Goal: Task Accomplishment & Management: Use online tool/utility

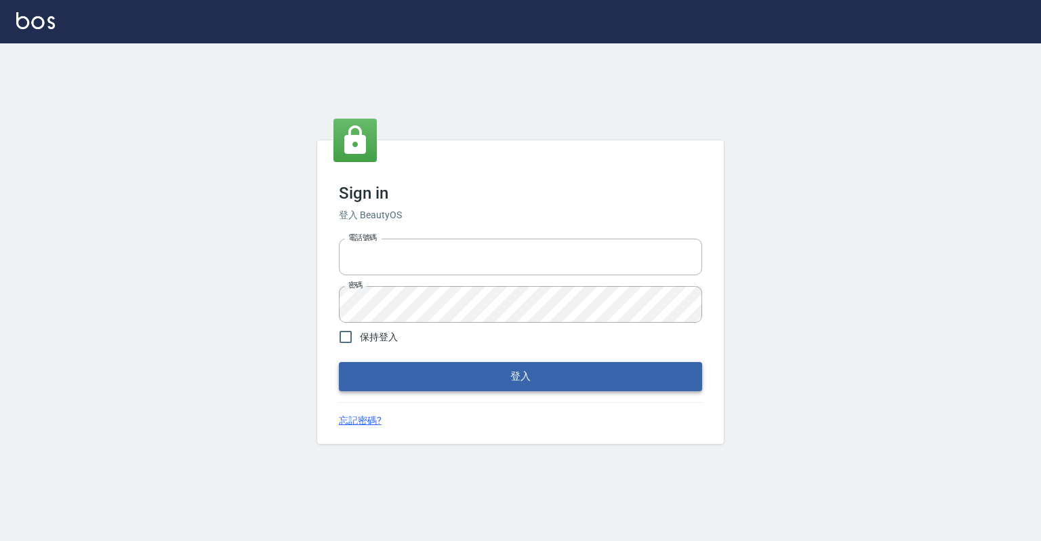
type input "0918176355"
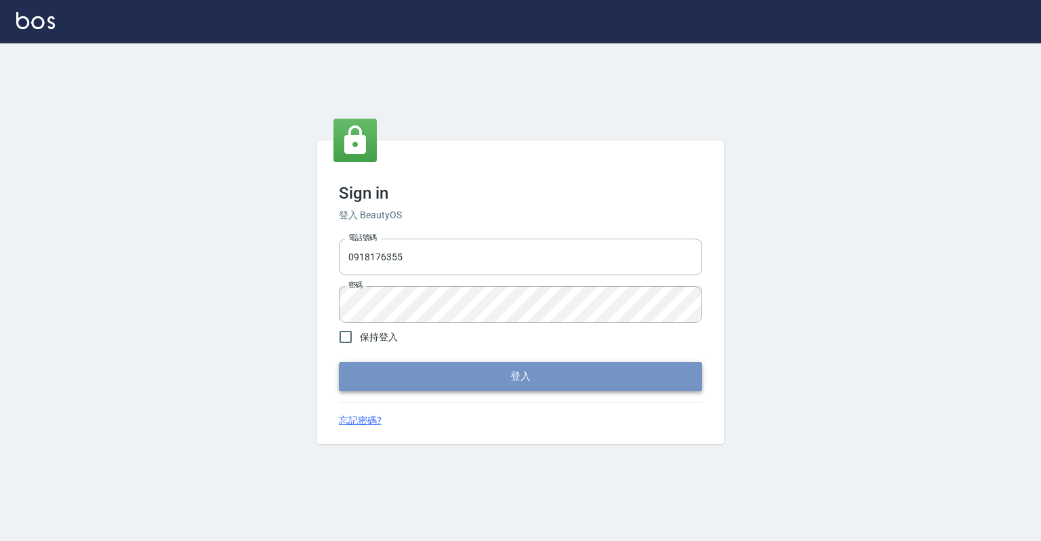
click at [510, 371] on button "登入" at bounding box center [520, 376] width 363 height 28
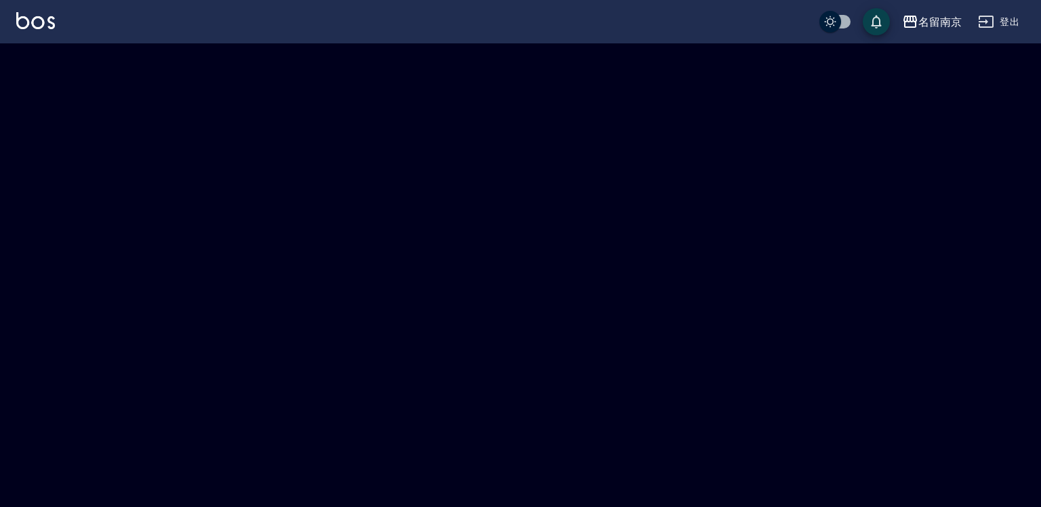
checkbox input "true"
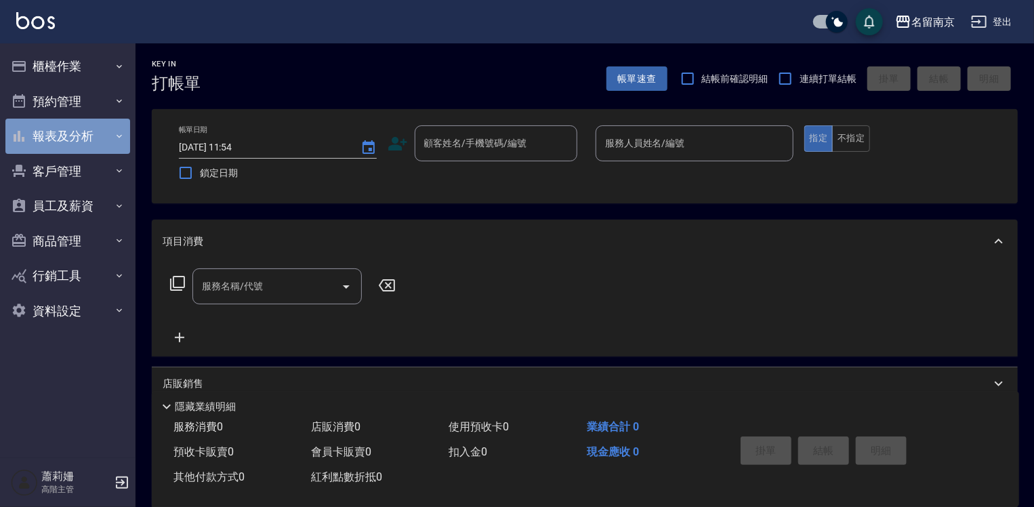
click at [70, 131] on button "報表及分析" at bounding box center [67, 136] width 125 height 35
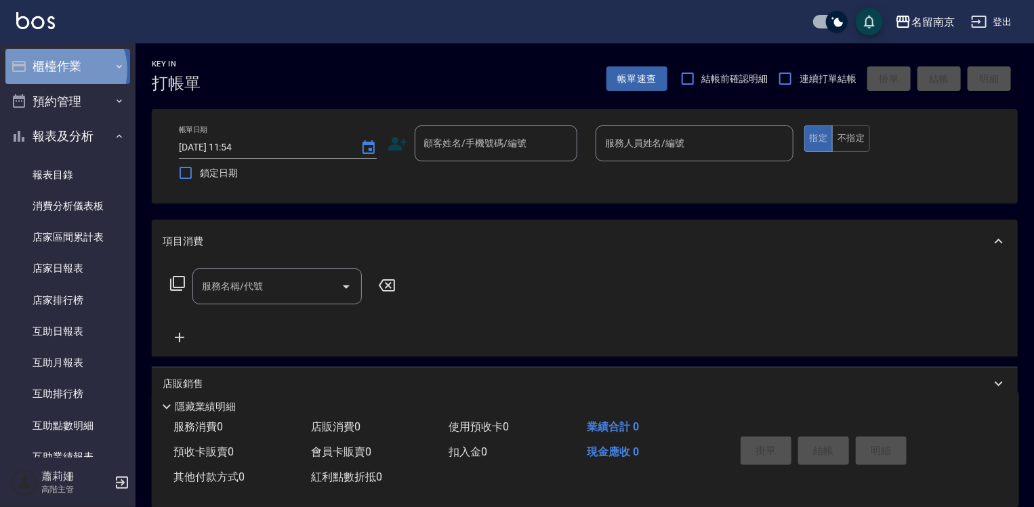
click at [62, 70] on button "櫃檯作業" at bounding box center [67, 66] width 125 height 35
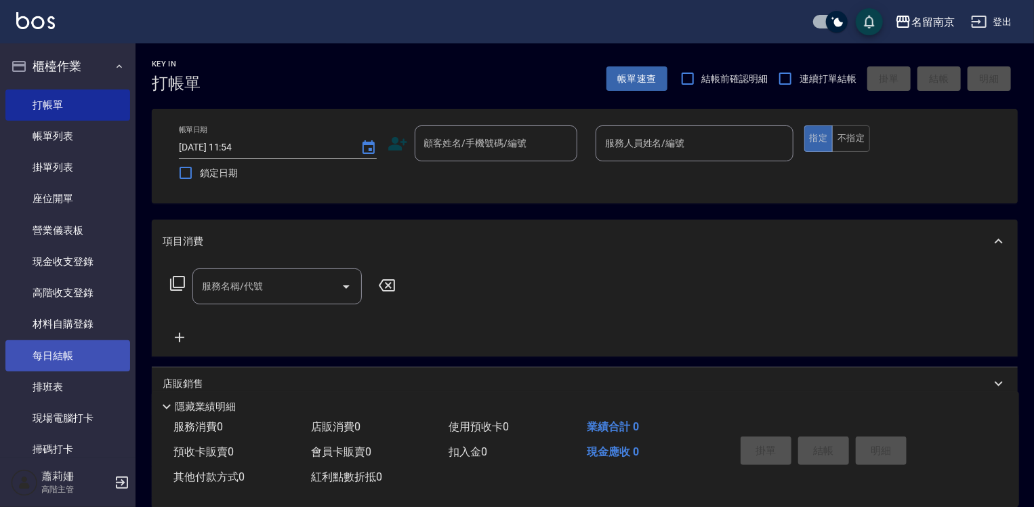
click at [65, 354] on link "每日結帳" at bounding box center [67, 355] width 125 height 31
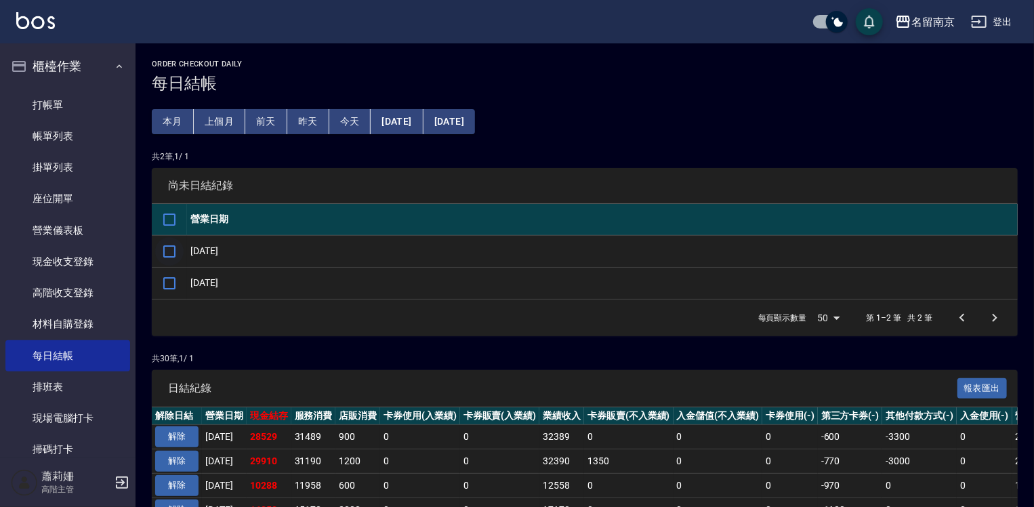
click at [169, 250] on input "checkbox" at bounding box center [169, 251] width 28 height 28
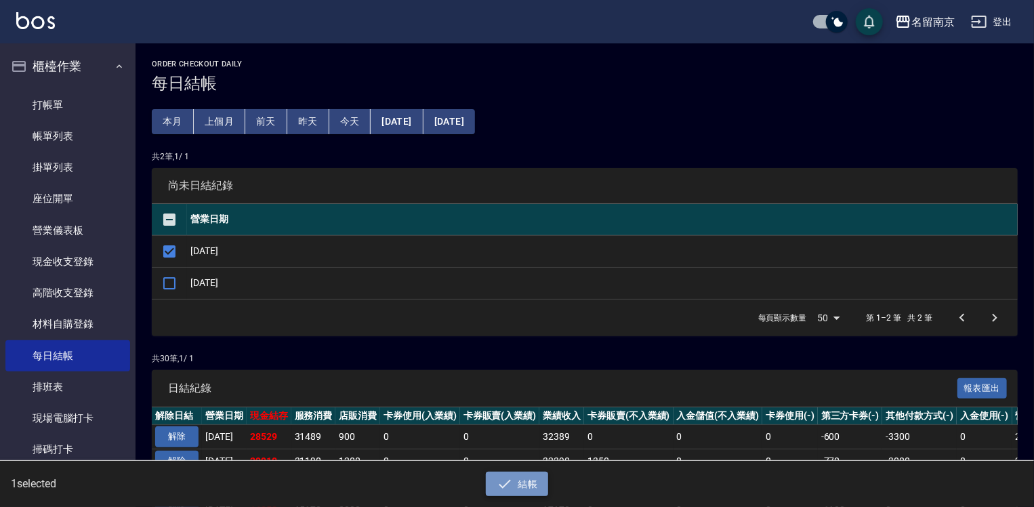
click at [535, 482] on button "結帳" at bounding box center [517, 484] width 63 height 25
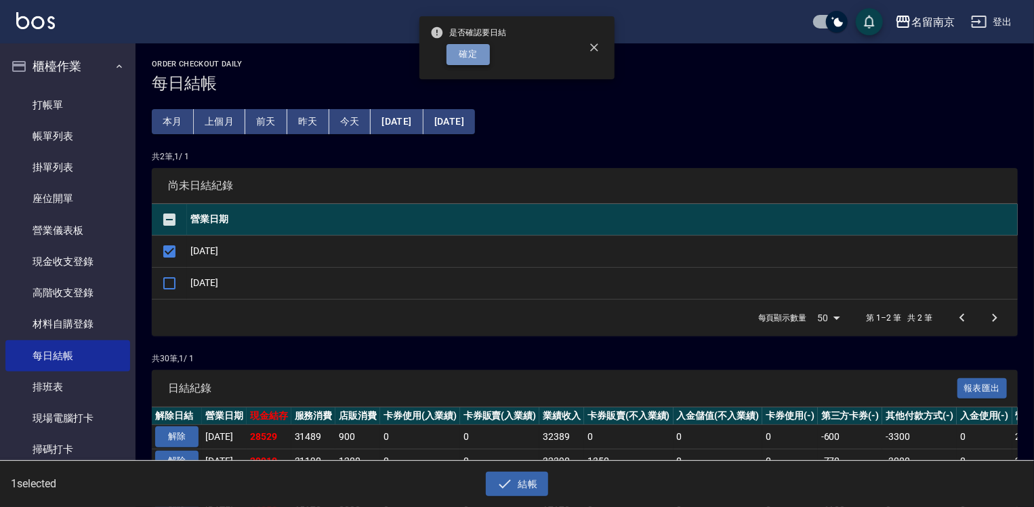
click at [480, 54] on button "確定" at bounding box center [468, 54] width 43 height 21
checkbox input "false"
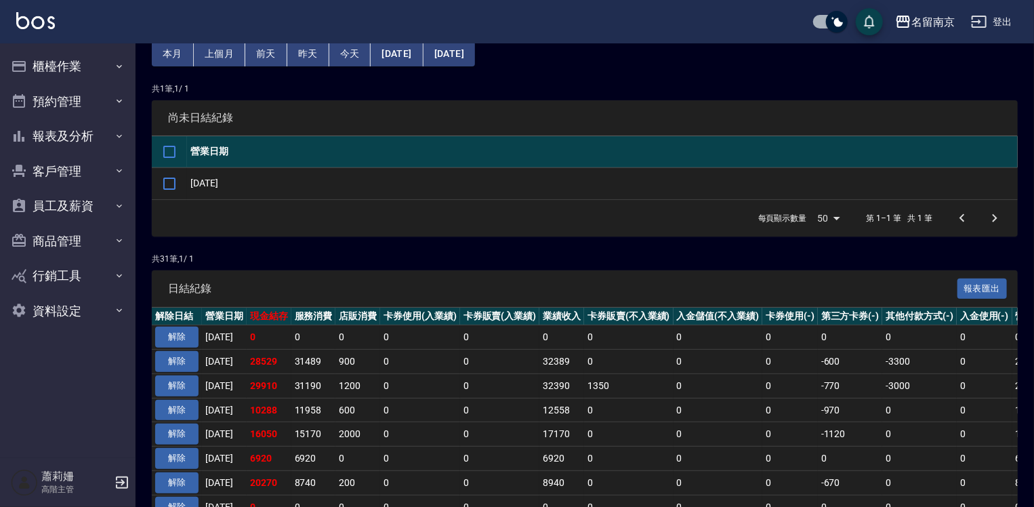
scroll to position [136, 0]
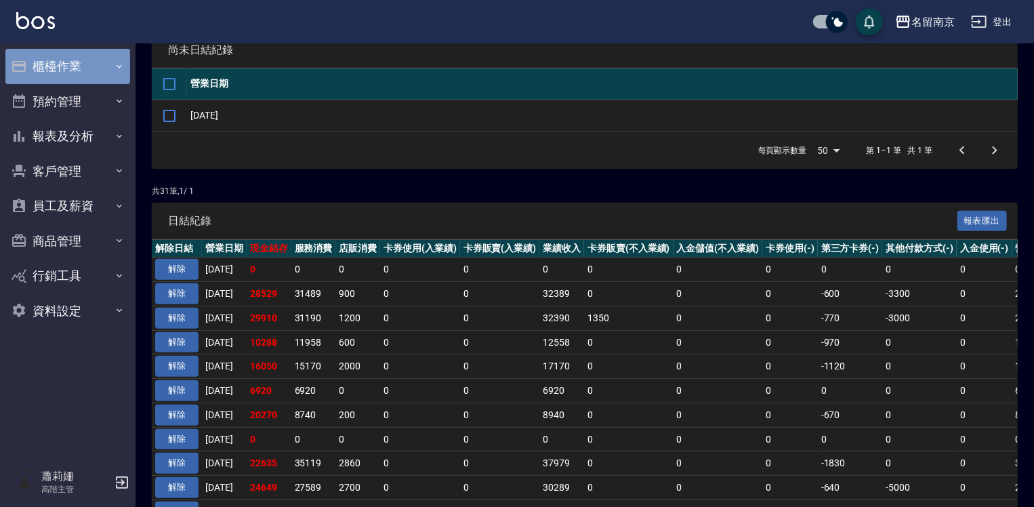
drag, startPoint x: 56, startPoint y: 61, endPoint x: 98, endPoint y: 77, distance: 45.1
click at [57, 60] on button "櫃檯作業" at bounding box center [67, 66] width 125 height 35
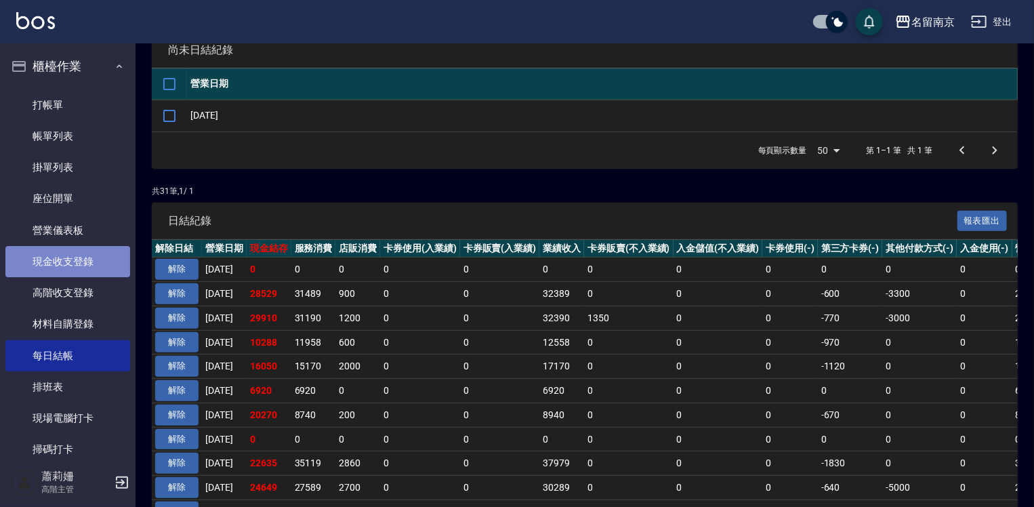
click at [91, 261] on link "現金收支登錄" at bounding box center [67, 261] width 125 height 31
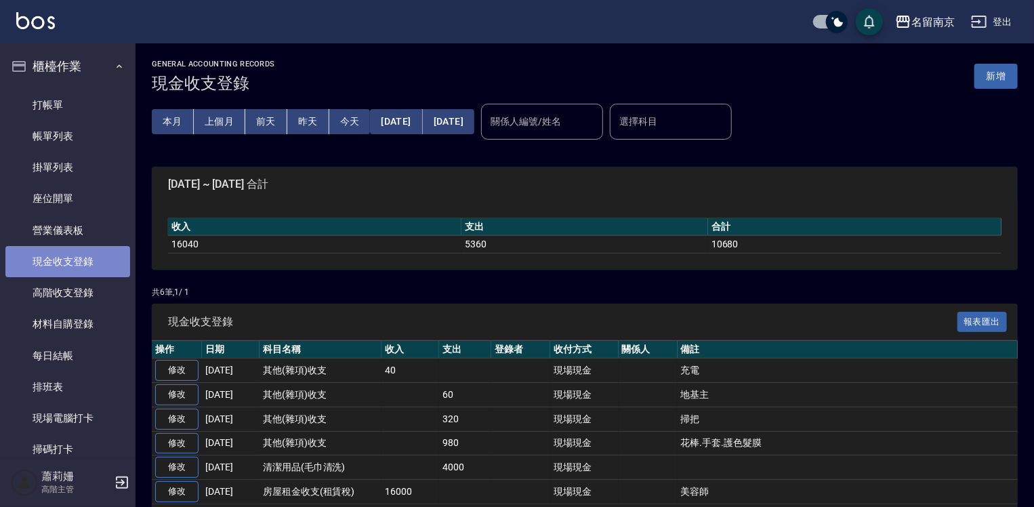
click at [100, 252] on link "現金收支登錄" at bounding box center [67, 261] width 125 height 31
click at [35, 260] on link "現金收支登錄" at bounding box center [67, 261] width 125 height 31
click at [1004, 84] on button "新增" at bounding box center [995, 76] width 43 height 25
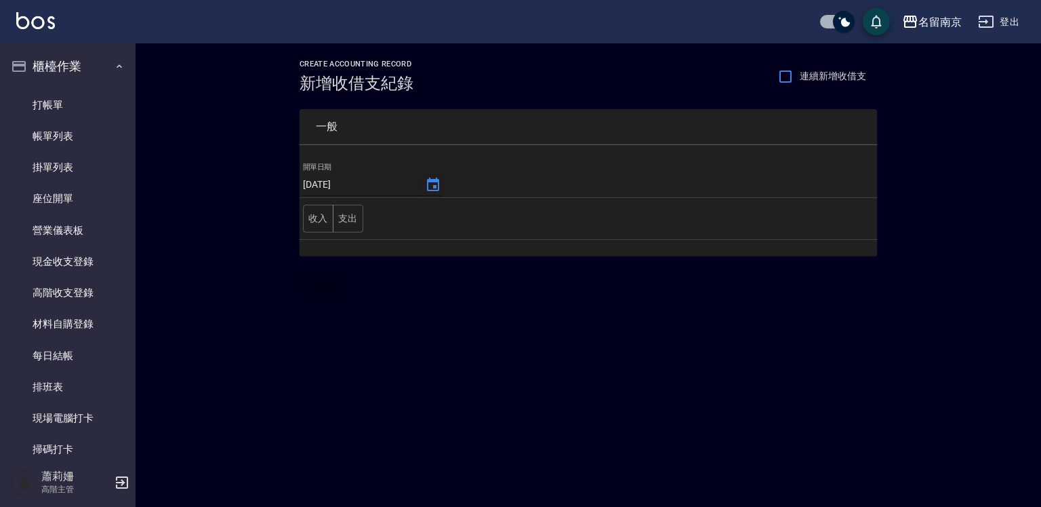
click at [427, 182] on icon "Choose date, selected date is 2025-09-08" at bounding box center [433, 185] width 12 height 14
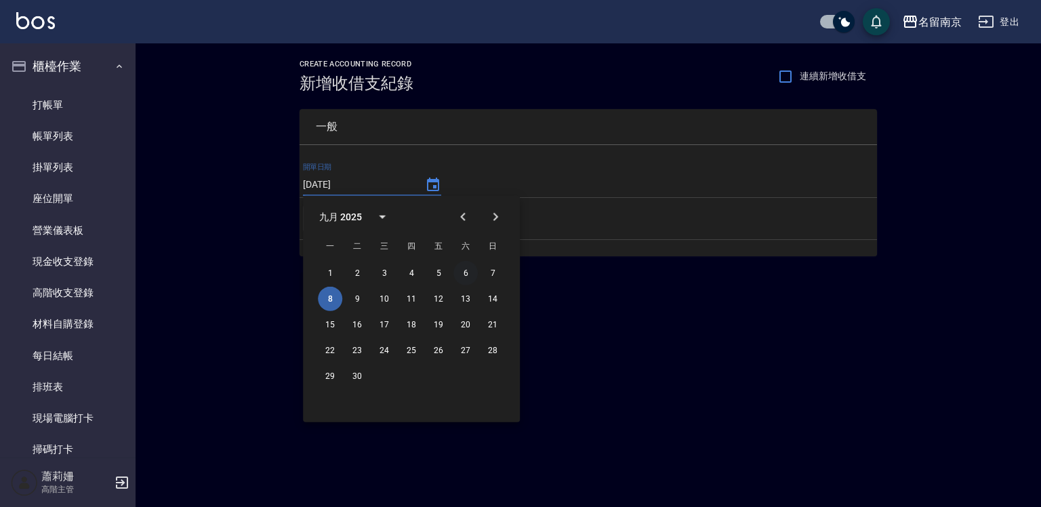
click at [466, 268] on button "6" at bounding box center [465, 273] width 24 height 24
type input "[DATE]"
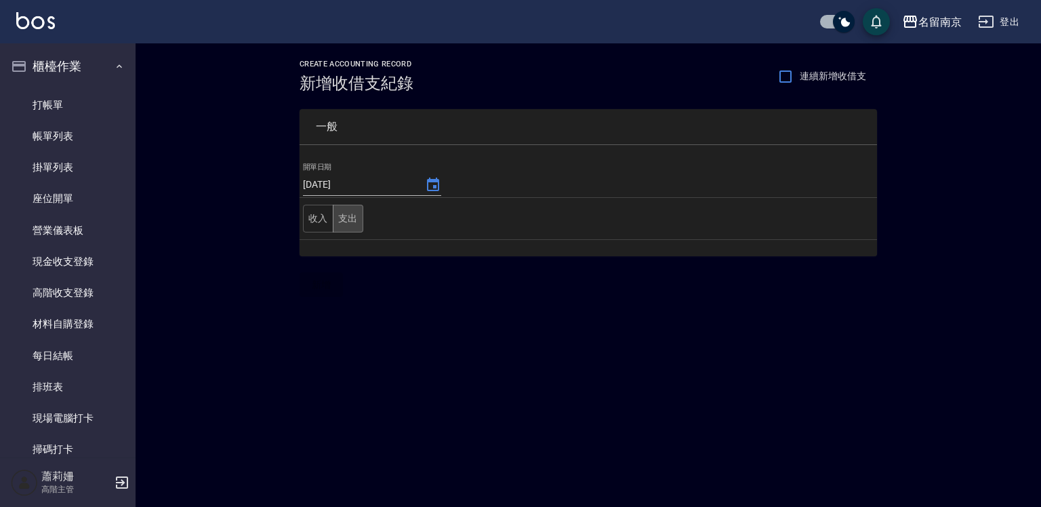
click at [342, 218] on button "支出" at bounding box center [348, 219] width 30 height 28
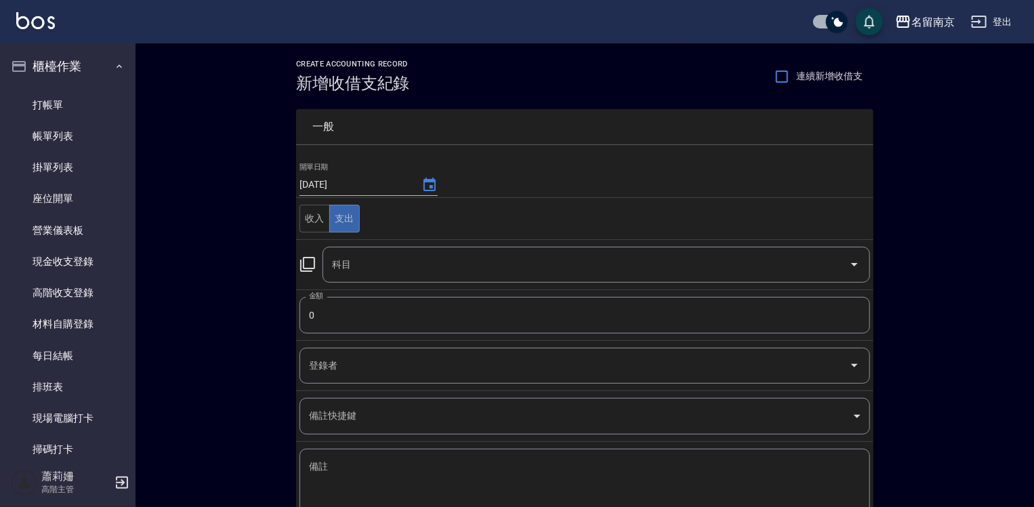
click at [308, 265] on icon at bounding box center [308, 264] width 16 height 16
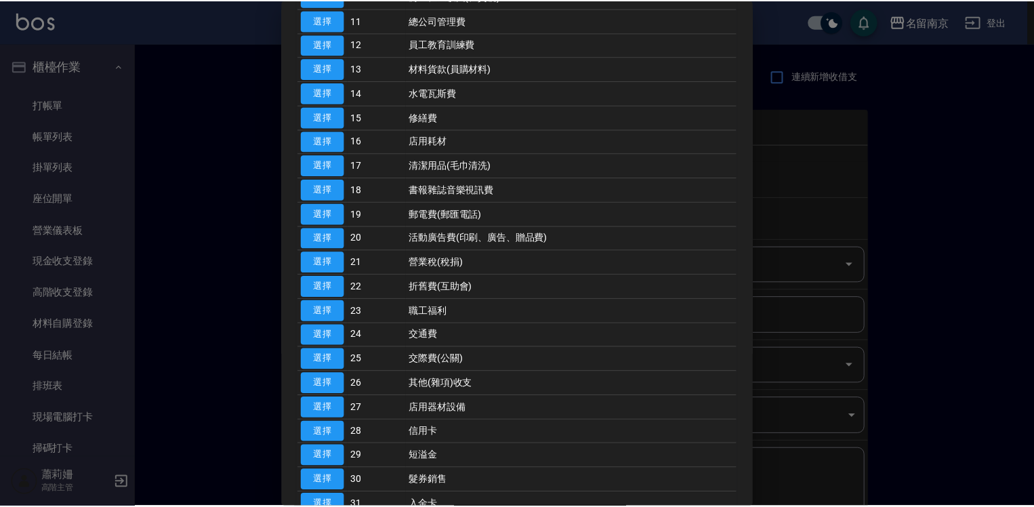
scroll to position [542, 0]
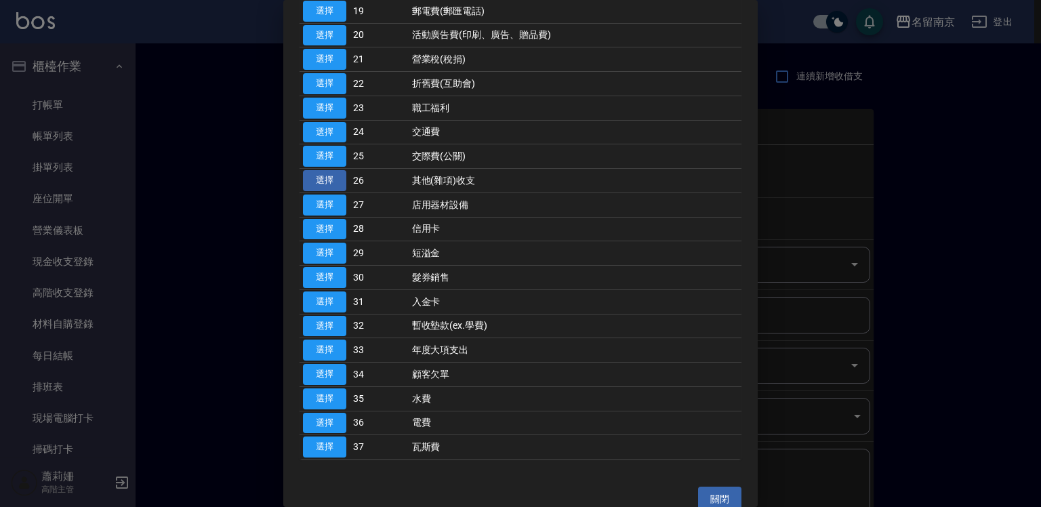
click at [325, 171] on button "選擇" at bounding box center [324, 180] width 43 height 21
type input "26 其他(雜項)收支"
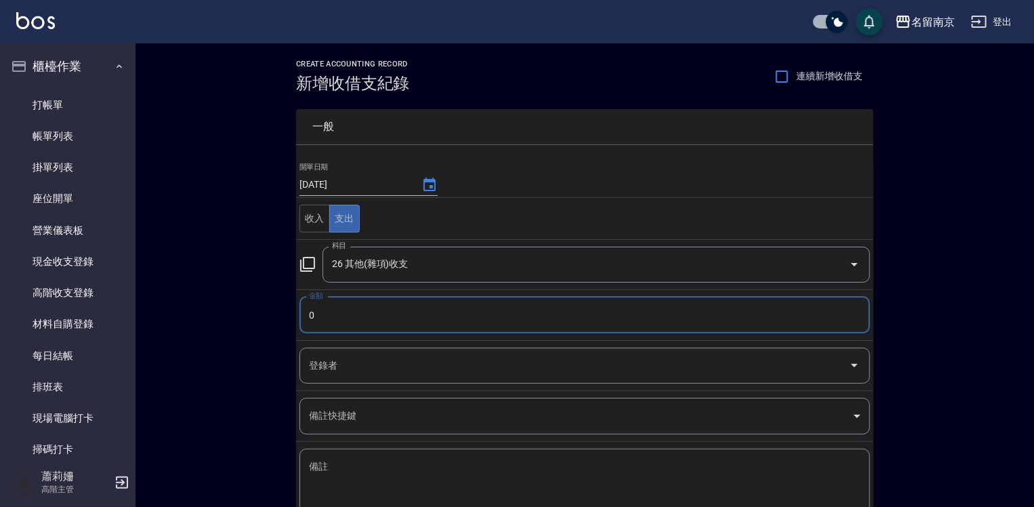
click at [312, 314] on input "0" at bounding box center [585, 315] width 571 height 37
type input "3000"
drag, startPoint x: 358, startPoint y: 479, endPoint x: 393, endPoint y: 469, distance: 36.0
click at [363, 476] on textarea "備註" at bounding box center [585, 483] width 552 height 46
click at [356, 454] on div "x 備註" at bounding box center [585, 483] width 571 height 68
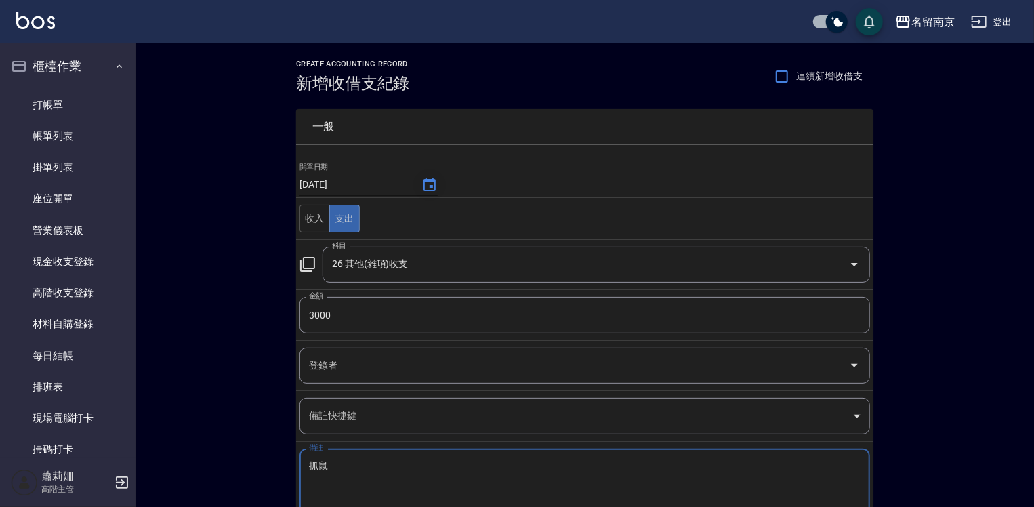
type textarea "抓鼠"
click at [428, 179] on icon "Choose date, selected date is 2025-09-06" at bounding box center [430, 185] width 12 height 14
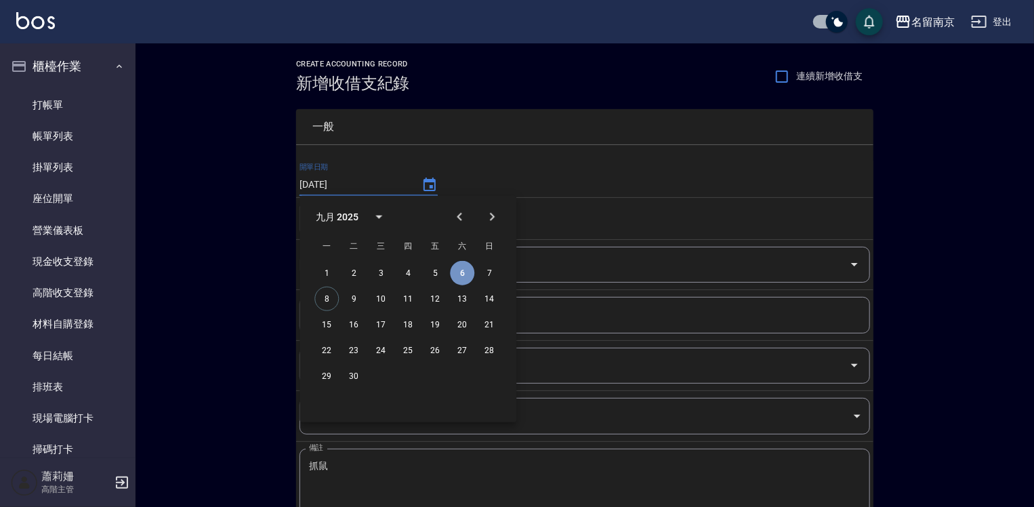
click at [466, 271] on button "6" at bounding box center [462, 273] width 24 height 24
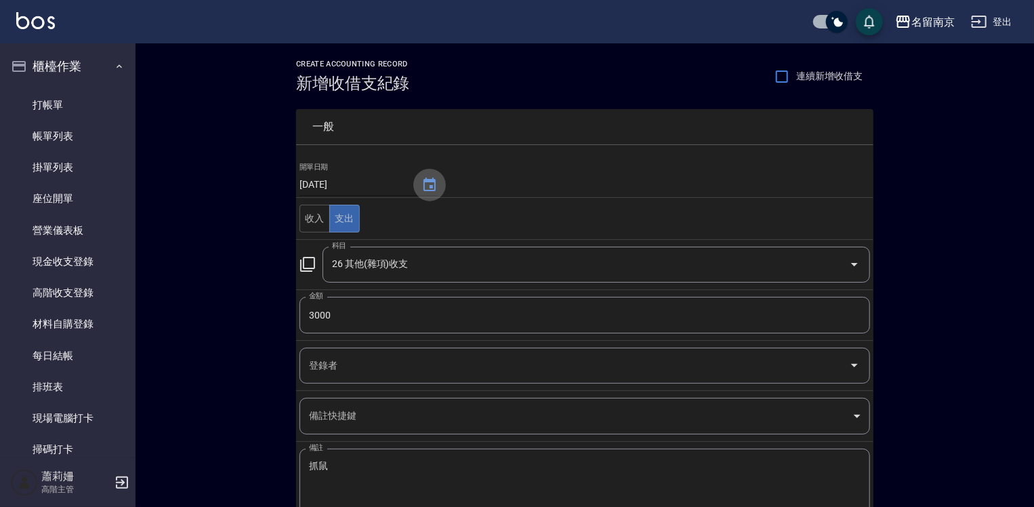
click at [424, 176] on button "Choose date, selected date is 2025-09-06" at bounding box center [429, 185] width 33 height 33
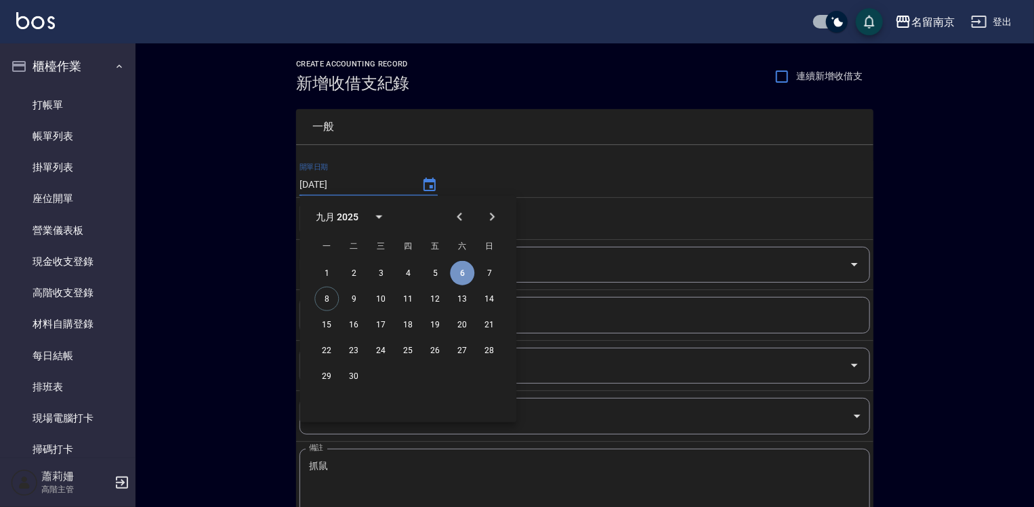
click at [464, 273] on button "6" at bounding box center [462, 273] width 24 height 24
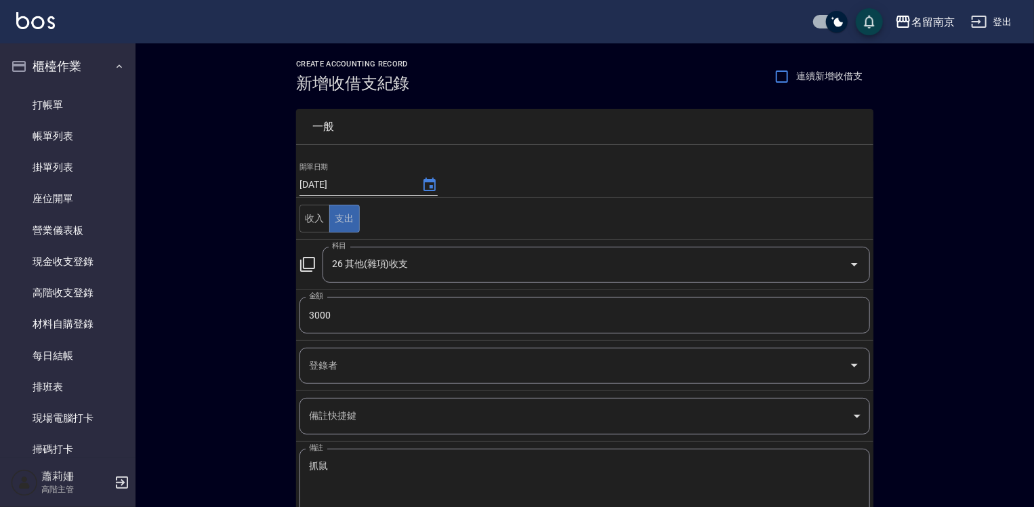
scroll to position [89, 0]
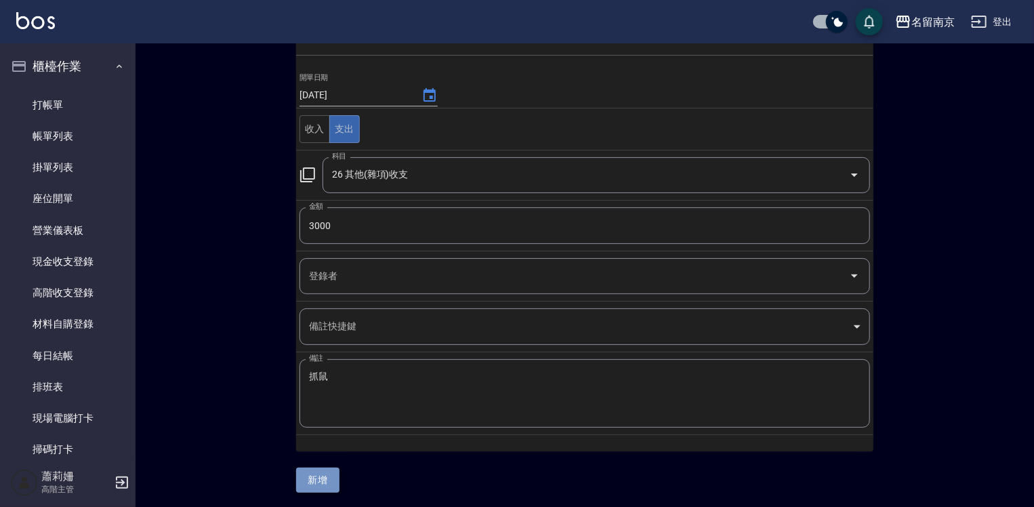
click at [320, 476] on button "新增" at bounding box center [317, 480] width 43 height 25
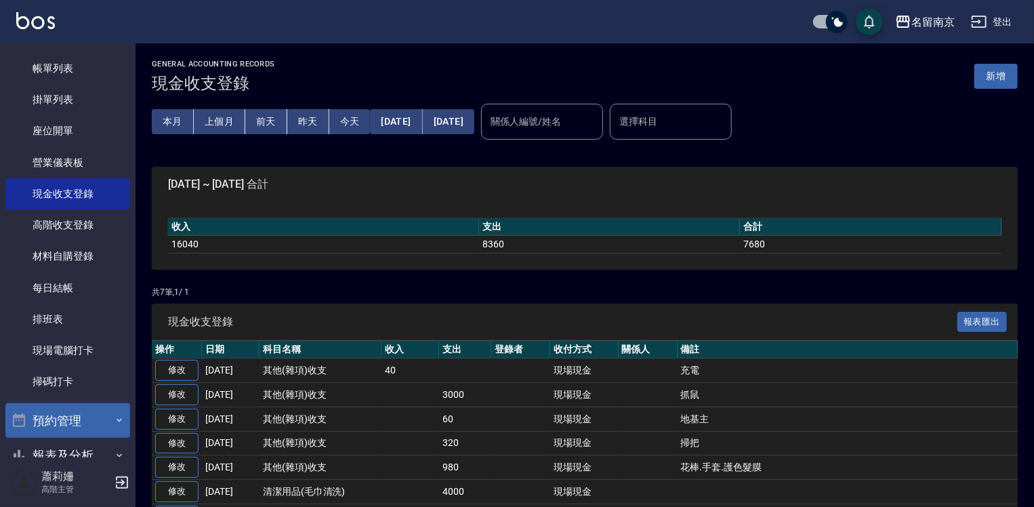
scroll to position [271, 0]
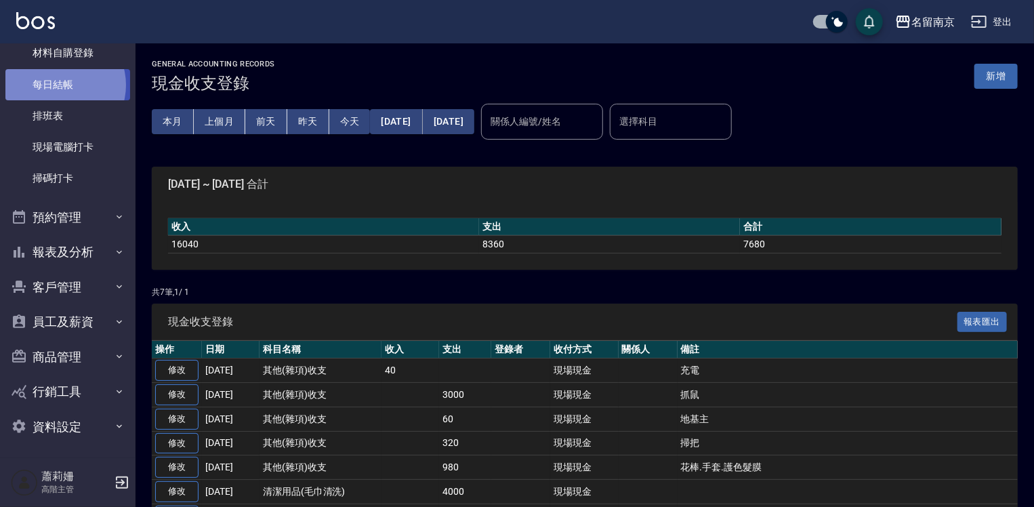
click at [62, 85] on link "每日結帳" at bounding box center [67, 84] width 125 height 31
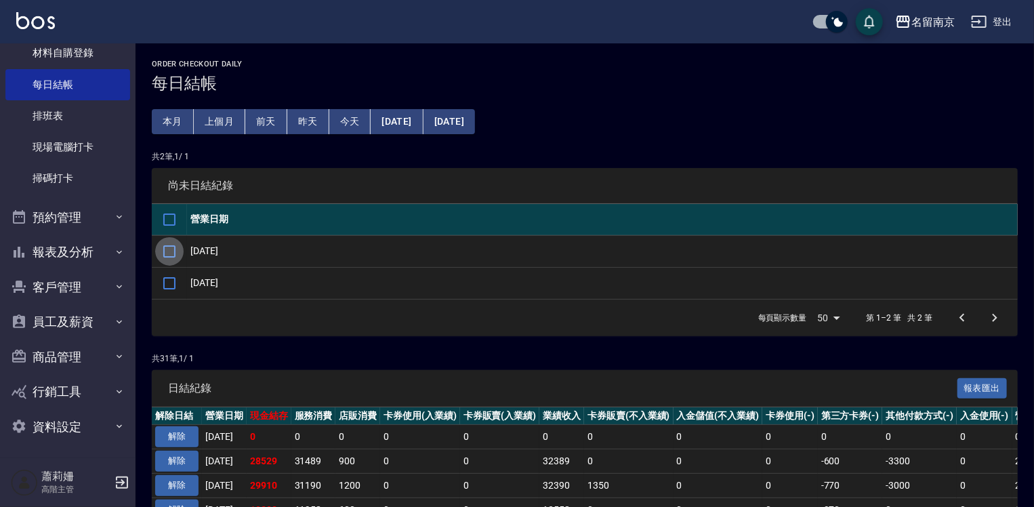
click at [178, 245] on input "checkbox" at bounding box center [169, 251] width 28 height 28
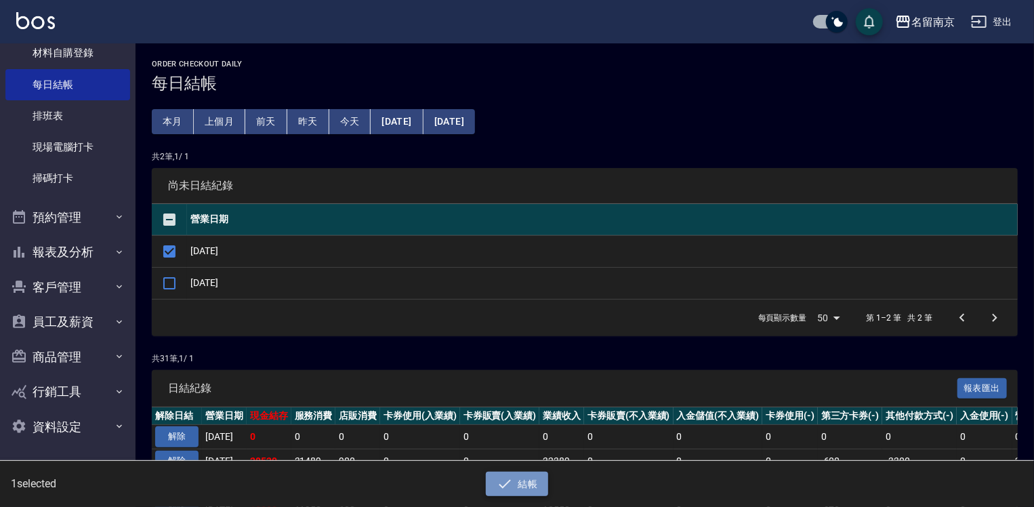
click at [527, 479] on button "結帳" at bounding box center [517, 484] width 63 height 25
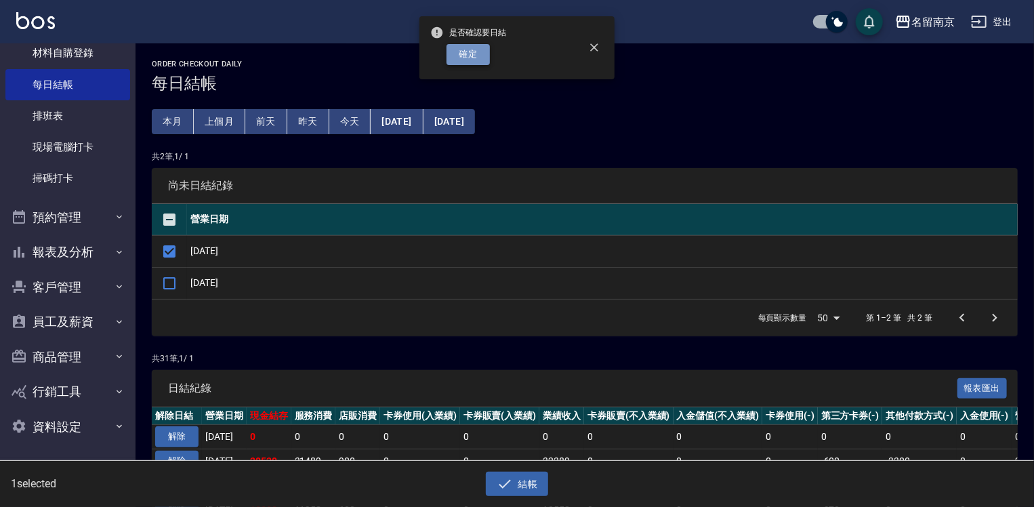
click at [468, 49] on button "確定" at bounding box center [468, 54] width 43 height 21
checkbox input "false"
